Goal: Ask a question: Seek information or help from site administrators or community

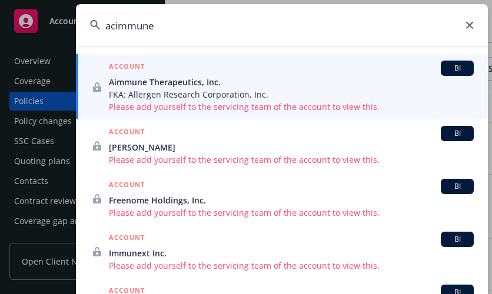
click at [472, 27] on icon at bounding box center [469, 25] width 7 height 7
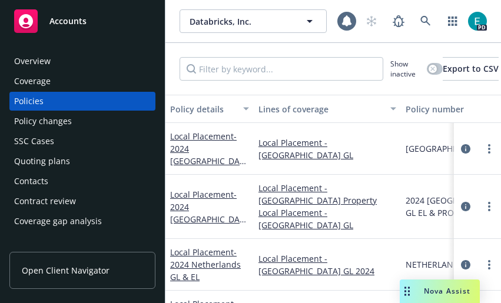
click at [422, 289] on div "Nova Assist" at bounding box center [447, 291] width 65 height 10
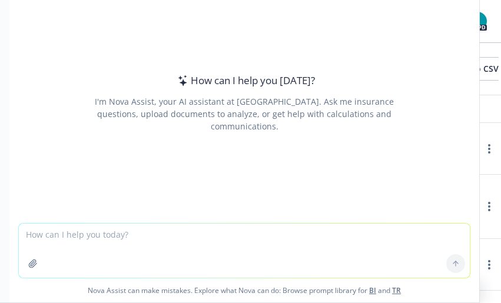
click at [61, 234] on textarea at bounding box center [244, 251] width 451 height 54
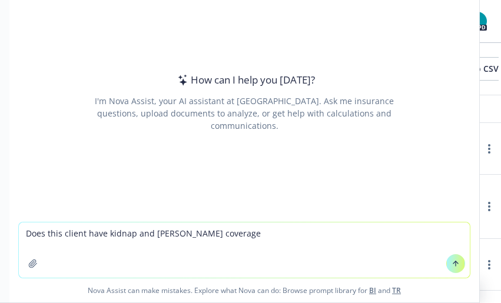
type textarea "Does this client have kidnap and [PERSON_NAME] coverage?"
